Goal: Information Seeking & Learning: Find specific fact

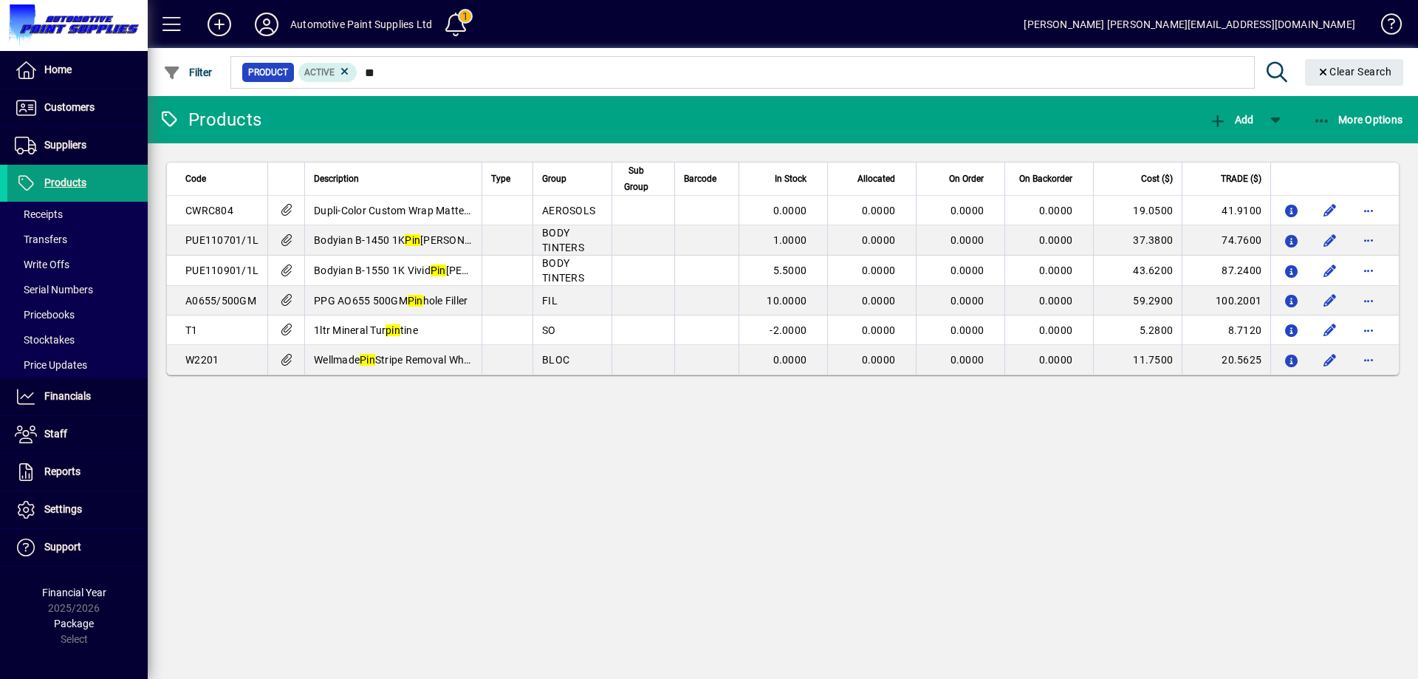
type input "*"
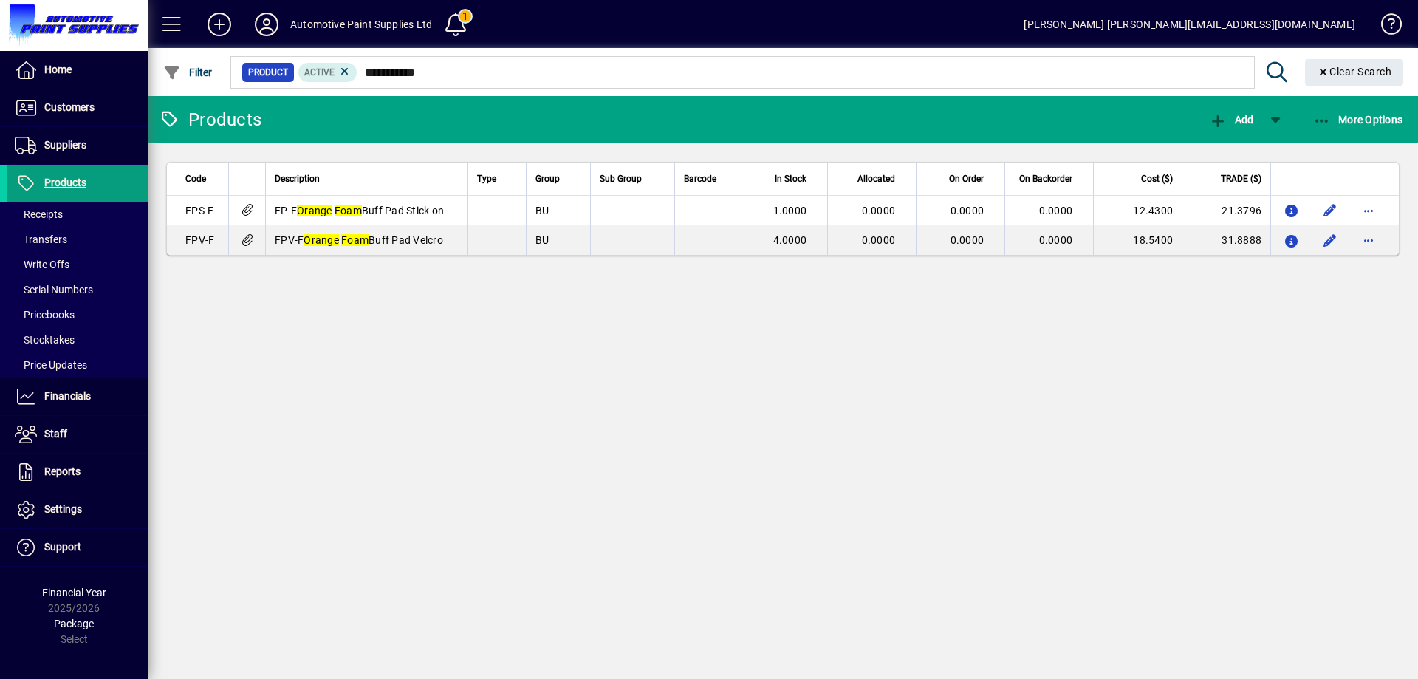
type input "**********"
